Goal: Subscribe to service/newsletter

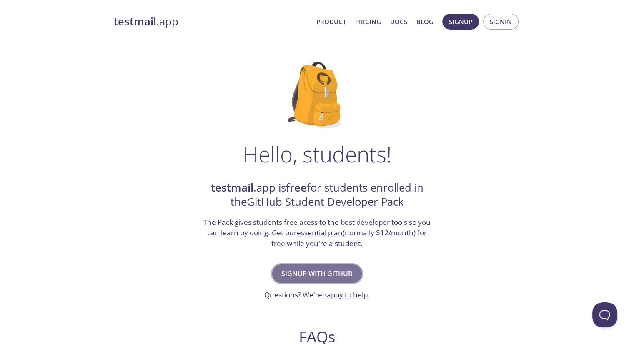
click at [304, 269] on span "Signup with GitHub" at bounding box center [316, 274] width 71 height 12
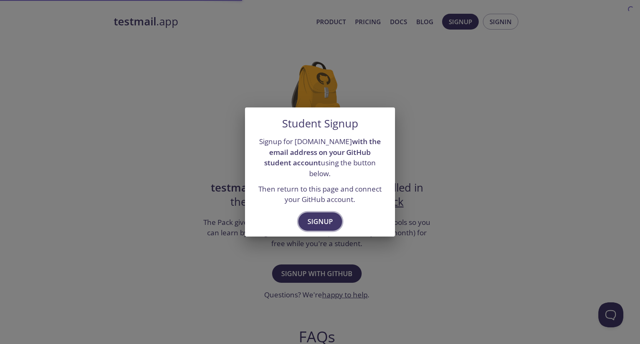
click at [321, 216] on span "Signup" at bounding box center [320, 222] width 25 height 12
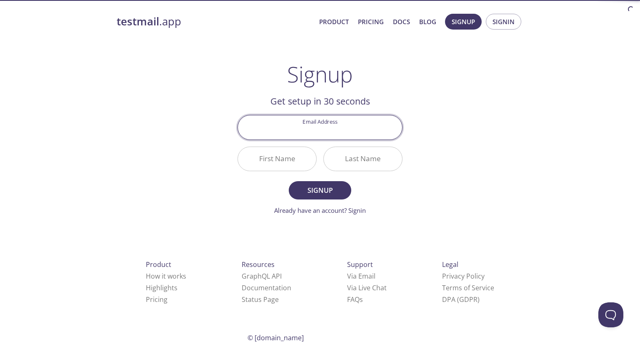
click at [334, 137] on input "Email Address" at bounding box center [320, 127] width 164 height 24
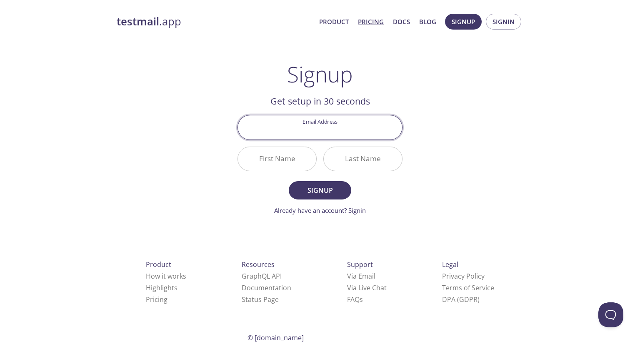
click at [371, 22] on link "Pricing" at bounding box center [371, 21] width 26 height 11
